Goal: Information Seeking & Learning: Learn about a topic

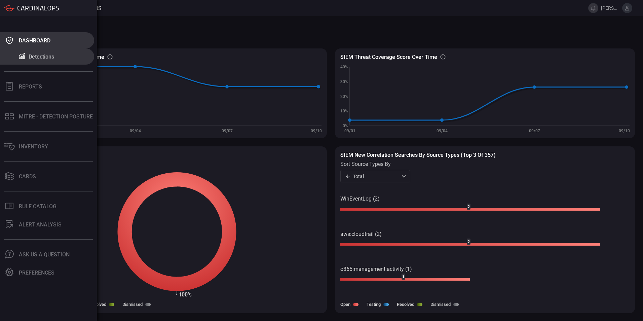
click at [38, 36] on button "Dashboard" at bounding box center [47, 40] width 94 height 16
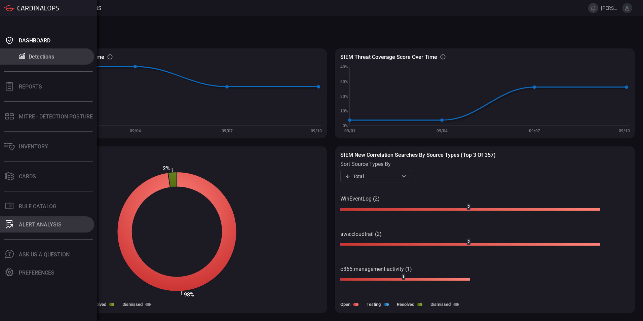
click at [33, 226] on div "ALERT ANALYSIS" at bounding box center [40, 224] width 43 height 6
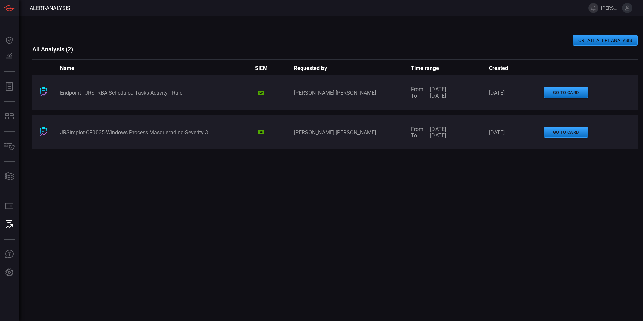
click at [558, 92] on button "go to card" at bounding box center [566, 92] width 44 height 11
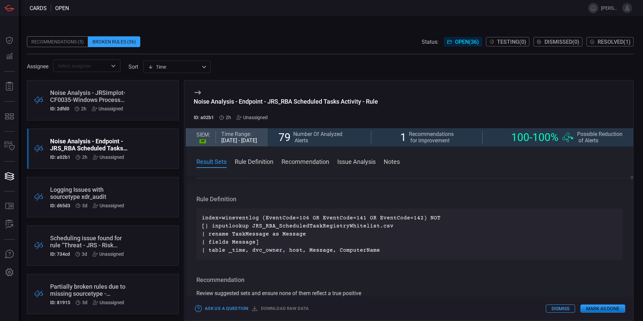
scroll to position [34, 0]
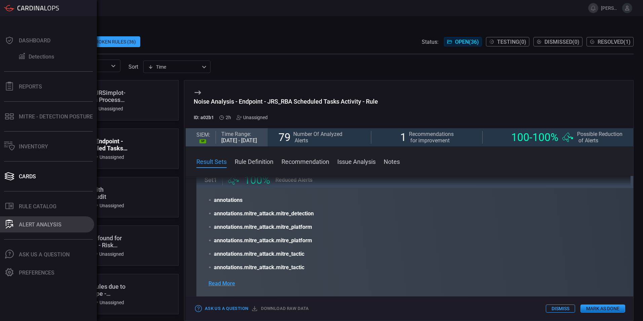
click at [35, 225] on div "ALERT ANALYSIS" at bounding box center [40, 224] width 43 height 6
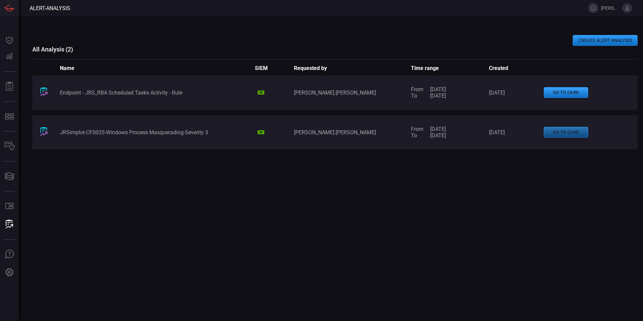
click at [567, 132] on button "go to card" at bounding box center [566, 132] width 44 height 11
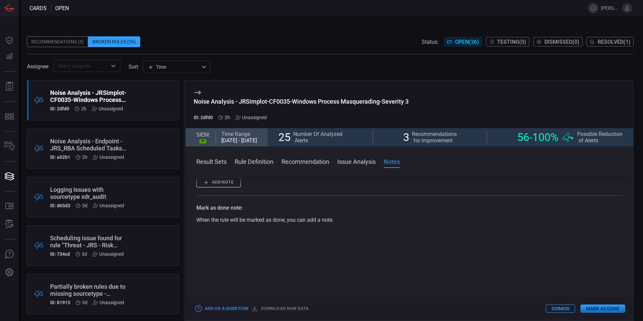
scroll to position [777, 0]
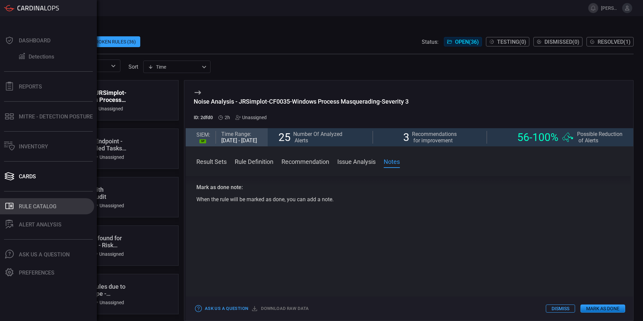
click at [32, 207] on div "Rule Catalog" at bounding box center [38, 206] width 38 height 6
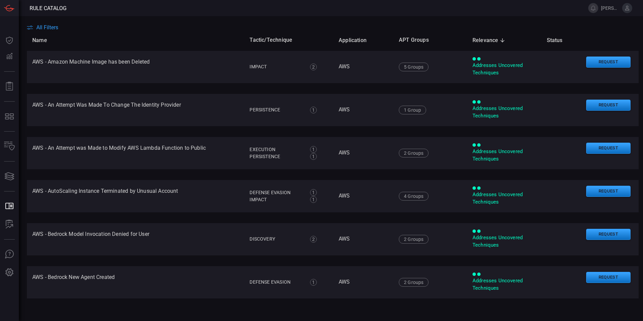
scroll to position [168, 0]
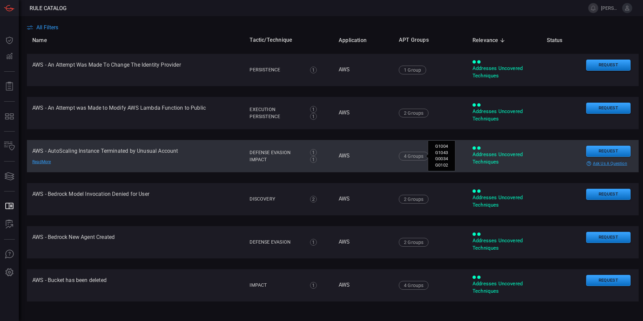
click at [411, 156] on div "4 Groups" at bounding box center [414, 156] width 30 height 9
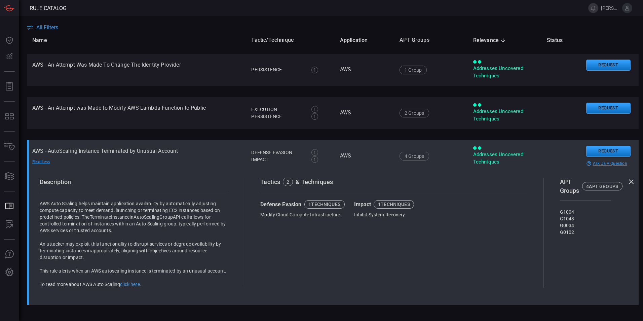
click at [114, 156] on td "AWS - AutoScaling Instance Terminated by Unusual Account Read Less" at bounding box center [136, 156] width 219 height 32
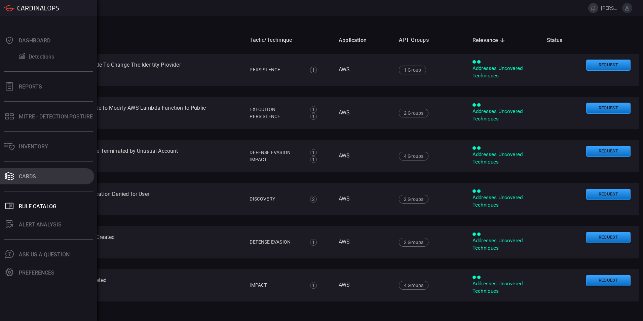
click at [26, 174] on div "Cards" at bounding box center [27, 176] width 17 height 6
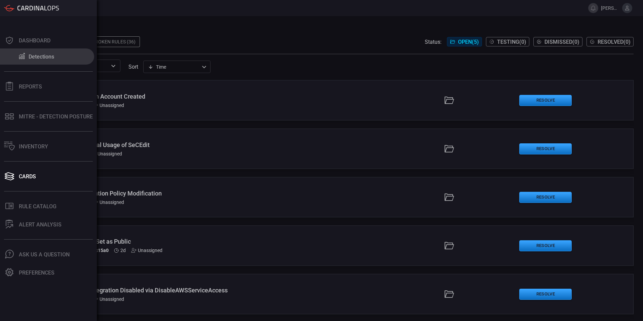
click at [39, 57] on div "Detections" at bounding box center [42, 57] width 26 height 6
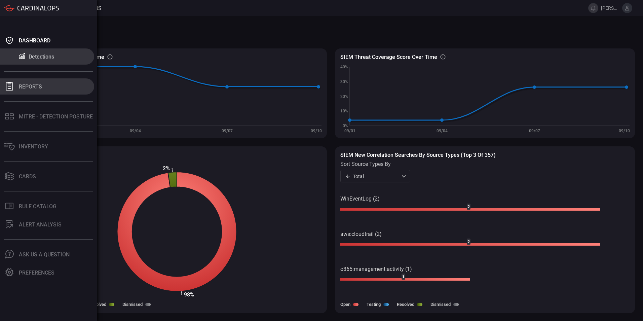
click at [16, 86] on button "Reports" at bounding box center [47, 86] width 94 height 16
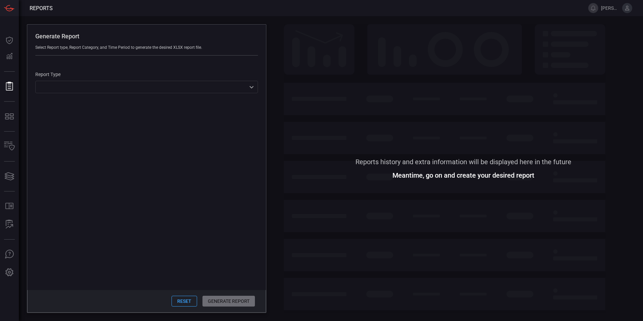
click at [251, 89] on div "​ ​" at bounding box center [146, 87] width 223 height 12
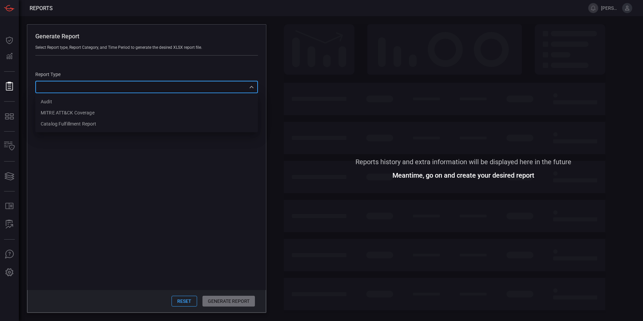
click at [10, 113] on div at bounding box center [321, 160] width 643 height 321
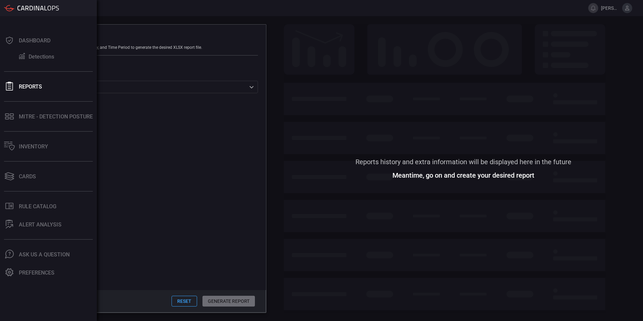
click at [10, 118] on icon at bounding box center [12, 118] width 4 height 3
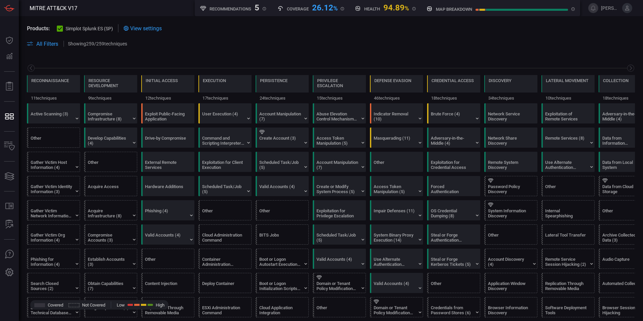
scroll to position [0, 88]
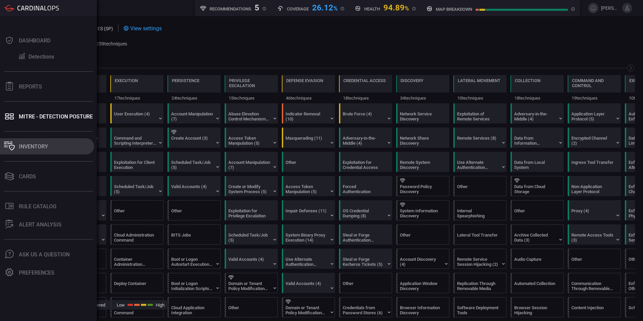
click at [5, 146] on icon at bounding box center [9, 146] width 11 height 9
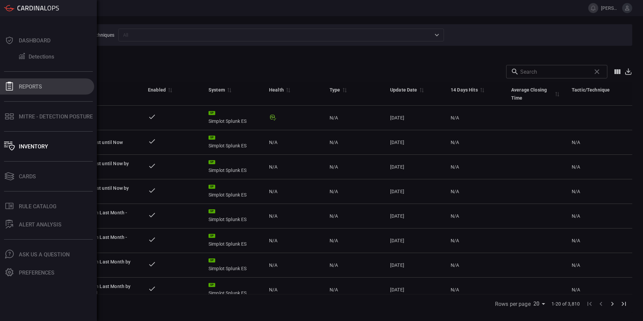
click at [35, 87] on div "Reports" at bounding box center [30, 86] width 23 height 6
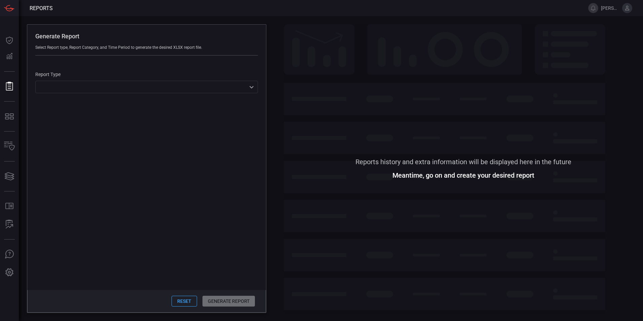
click at [87, 84] on div "​ ​" at bounding box center [146, 87] width 223 height 12
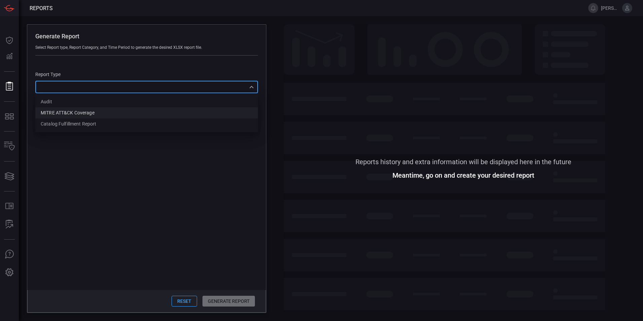
click at [70, 110] on div "MITRE ATT&CK Coverage" at bounding box center [68, 112] width 54 height 7
type input "mitreCoverage"
click at [39, 118] on input "Tactics" at bounding box center [39, 117] width 14 height 14
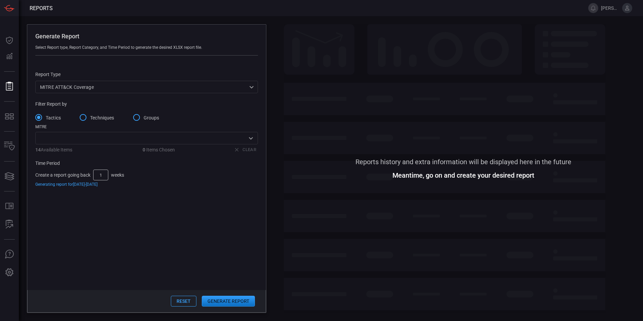
click at [353, 48] on span at bounding box center [463, 91] width 359 height 135
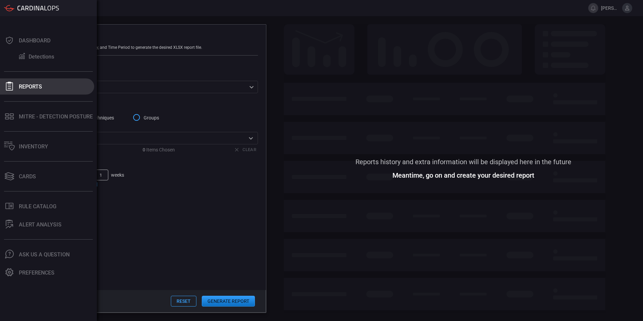
click at [26, 89] on div "Reports" at bounding box center [30, 86] width 23 height 6
click at [33, 38] on div "Dashboard" at bounding box center [35, 40] width 32 height 6
